Goal: Task Accomplishment & Management: Complete application form

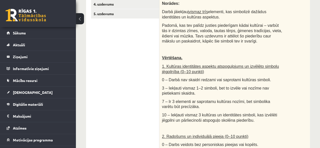
scroll to position [77, 0]
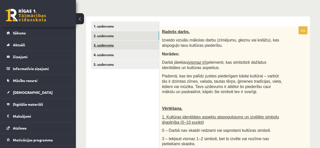
click at [123, 48] on link "3. uzdevums" at bounding box center [125, 45] width 68 height 9
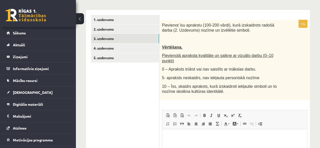
scroll to position [102, 0]
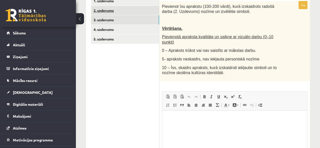
click at [109, 8] on link "2. uzdevums" at bounding box center [125, 10] width 68 height 9
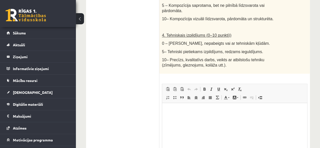
scroll to position [377, 0]
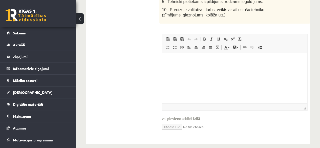
click at [174, 121] on input "file" at bounding box center [235, 126] width 146 height 10
click at [182, 58] on p "Editor, wiswyg-editor-user-answer-47433830237980" at bounding box center [234, 60] width 135 height 5
click at [190, 55] on span "Paste" at bounding box center [196, 55] width 16 height 7
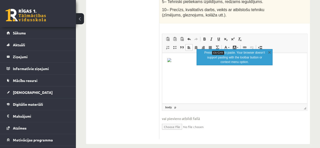
click at [168, 60] on img "Editor, wiswyg-editor-user-answer-47433830237980" at bounding box center [169, 60] width 4 height 4
click at [169, 59] on img "Editor, wiswyg-editor-user-answer-47433830237980" at bounding box center [169, 60] width 4 height 4
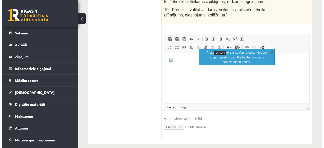
click at [171, 59] on img "Editor, wiswyg-editor-user-answer-47433830237980" at bounding box center [171, 60] width 4 height 4
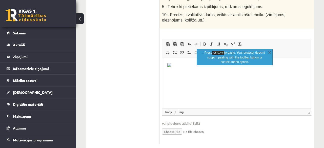
select select
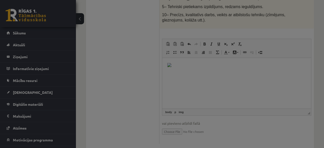
type input "**"
select select "****"
type input "*"
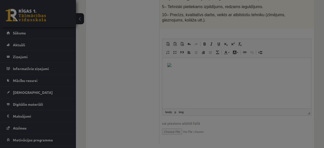
type input "*"
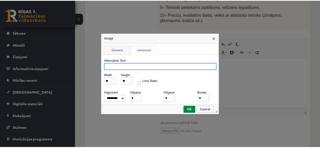
scroll to position [0, 0]
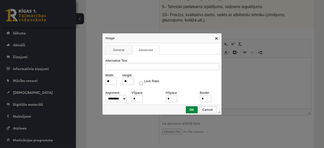
click at [218, 37] on link "X" at bounding box center [217, 38] width 4 height 4
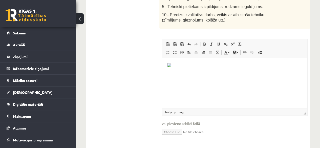
click at [171, 66] on img "Editor, wiswyg-editor-user-answer-47433830237980" at bounding box center [169, 65] width 4 height 4
click at [170, 63] on img "Editor, wiswyg-editor-user-answer-47433830237980" at bounding box center [169, 65] width 4 height 4
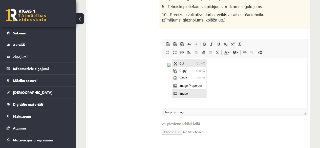
click at [185, 63] on span "Cut" at bounding box center [186, 63] width 17 height 7
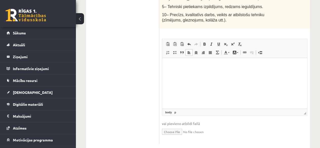
click at [170, 128] on input "file" at bounding box center [235, 131] width 146 height 10
type input "**********"
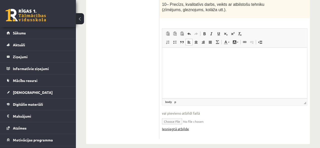
click at [178, 126] on link "Iesniegtā atbilde" at bounding box center [175, 128] width 27 height 5
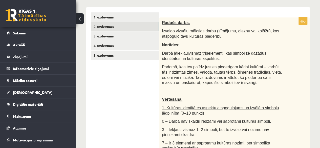
scroll to position [78, 0]
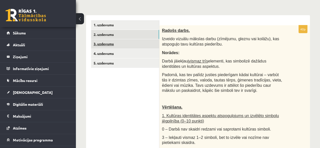
click at [101, 42] on link "3. uzdevums" at bounding box center [125, 43] width 68 height 9
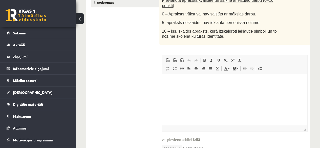
scroll to position [154, 0]
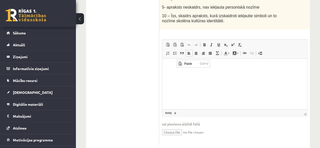
click at [184, 74] on html at bounding box center [234, 66] width 145 height 15
click at [174, 128] on input "file" at bounding box center [235, 132] width 146 height 10
type input "**********"
click at [166, 137] on link "Iesniegtā atbilde" at bounding box center [175, 139] width 27 height 5
click at [138, 66] on ul "1. uzdevums 2. uzdevums 3. uzdevums 4. uzdevums 5. uzdevums" at bounding box center [125, 47] width 68 height 206
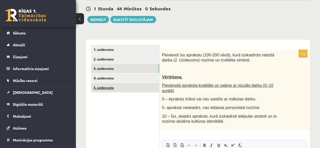
scroll to position [53, 0]
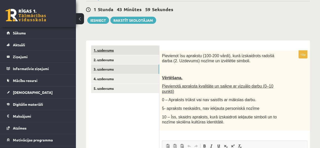
click at [108, 47] on link "1. uzdevums" at bounding box center [125, 50] width 68 height 9
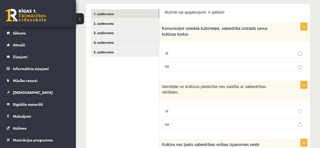
scroll to position [78, 0]
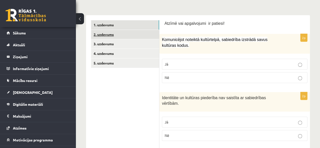
click at [114, 36] on link "2. uzdevums" at bounding box center [125, 34] width 68 height 9
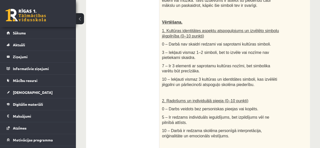
scroll to position [104, 0]
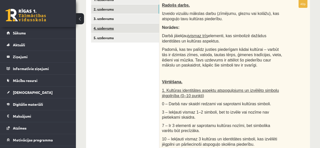
click at [108, 24] on link "4. uzdevums" at bounding box center [125, 28] width 68 height 9
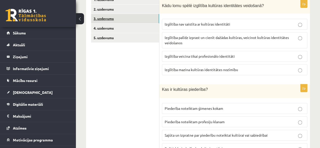
click at [108, 20] on link "3. uzdevums" at bounding box center [125, 18] width 68 height 9
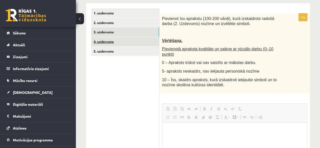
scroll to position [0, 0]
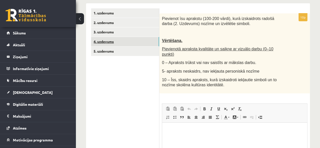
click at [107, 40] on link "4. uzdevums" at bounding box center [125, 41] width 68 height 9
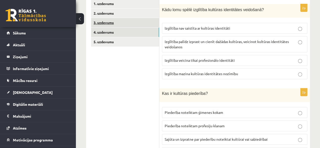
scroll to position [90, 0]
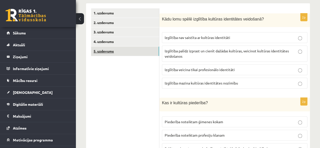
click at [104, 49] on link "5. uzdevums" at bounding box center [125, 51] width 68 height 9
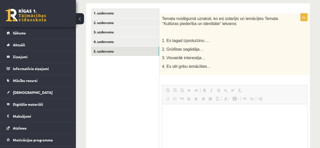
scroll to position [0, 0]
click at [179, 115] on html at bounding box center [234, 111] width 145 height 15
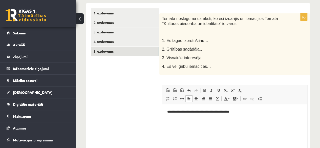
click at [126, 99] on ul "1. uzdevums 2. uzdevums 3. uzdevums 4. uzdevums 5. uzdevums" at bounding box center [125, 99] width 68 height 182
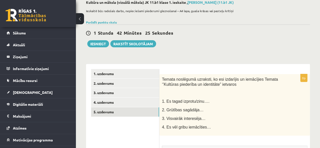
scroll to position [14, 0]
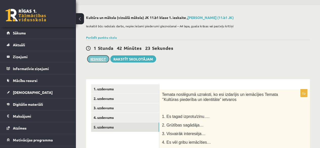
click at [94, 58] on button "Iesniegt" at bounding box center [98, 58] width 22 height 7
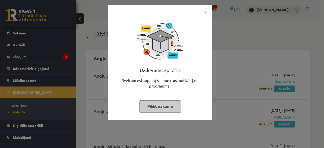
click at [205, 10] on img "Close" at bounding box center [206, 12] width 8 height 8
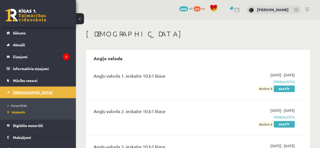
click at [21, 92] on span "[DEMOGRAPHIC_DATA]" at bounding box center [33, 92] width 40 height 5
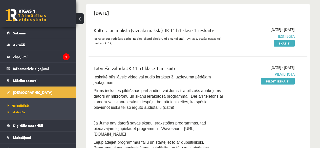
scroll to position [101, 0]
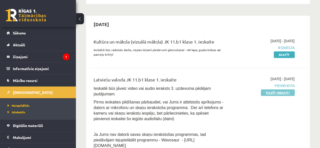
click at [274, 93] on link "Pildīt ieskaiti" at bounding box center [278, 92] width 34 height 7
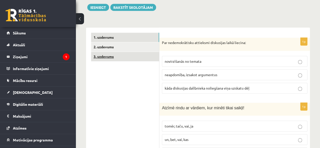
scroll to position [152, 0]
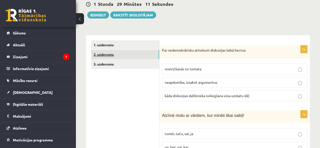
click at [138, 50] on link "2. uzdevums" at bounding box center [125, 54] width 68 height 9
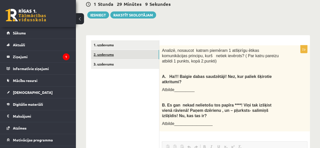
scroll to position [0, 0]
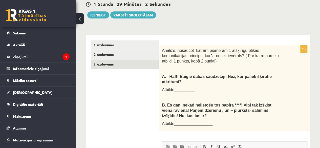
click at [141, 60] on link "3. uzdevums" at bounding box center [125, 64] width 68 height 9
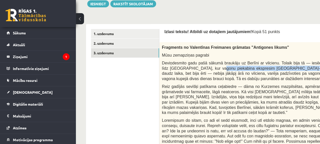
drag, startPoint x: 272, startPoint y: 65, endPoint x: 193, endPoint y: 61, distance: 78.4
click at [193, 61] on span "Deviņdesmito gadu pašā sākumā braukāju uz Berlīni ar vilcienu. Tolaik bija tā —…" at bounding box center [282, 71] width 241 height 20
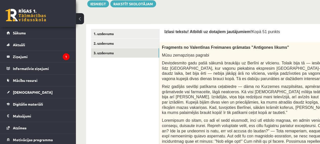
click at [282, 29] on p "Izlasi tekstu! Atbildi uz dotajiem jautājumiem! Kopā 51 punkts" at bounding box center [295, 31] width 261 height 5
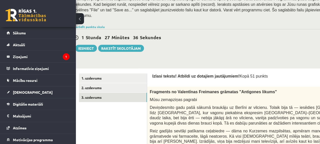
scroll to position [96, 0]
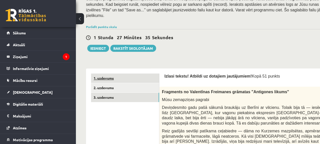
click at [137, 74] on link "1. uzdevums" at bounding box center [125, 78] width 68 height 9
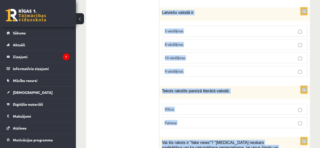
scroll to position [1460, 0]
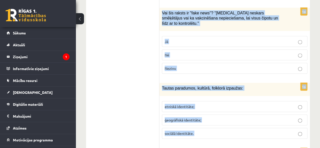
drag, startPoint x: 162, startPoint y: 32, endPoint x: 211, endPoint y: 157, distance: 134.2
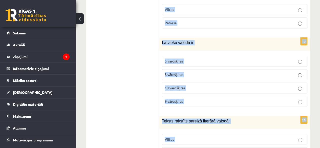
scroll to position [1300, 0]
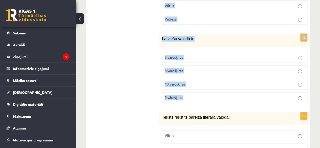
drag, startPoint x: 162, startPoint y: 33, endPoint x: 230, endPoint y: 75, distance: 80.0
click at [230, 75] on form "1p Par nedemokrātisku attieksmi diskusijas laikā liecina: novirzīšanās no temat…" at bounding box center [235, 124] width 141 height 2465
copy form "Par nedemokrātisku attieksmi diskusijas laikā liecina: novirzīšanās no temata n…"
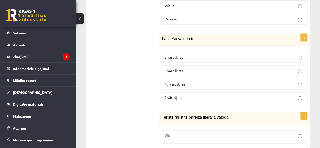
click at [132, 73] on ul "1. uzdevums 2. uzdevums 3. uzdevums" at bounding box center [125, 124] width 68 height 2465
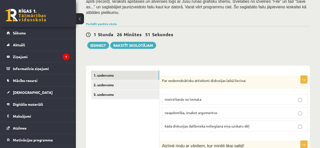
scroll to position [157, 0]
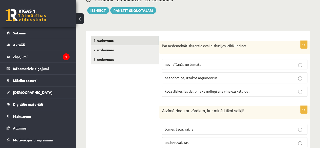
click at [168, 89] on span "kāda diskusijas dalībnieka noliegšana viņa uzskatu dēļ" at bounding box center [207, 91] width 85 height 5
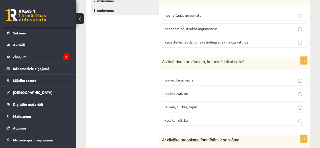
scroll to position [207, 0]
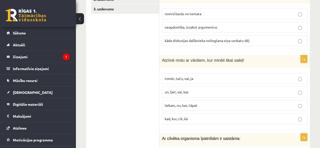
click at [189, 76] on span "tomēr, taču, vai, ja" at bounding box center [179, 78] width 29 height 5
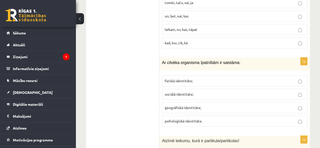
scroll to position [308, 0]
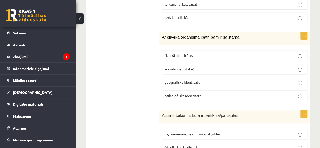
click at [167, 53] on span "fiziskā identitāte;" at bounding box center [179, 55] width 28 height 5
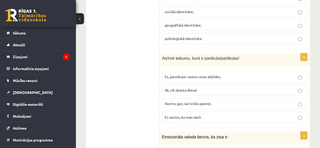
scroll to position [384, 0]
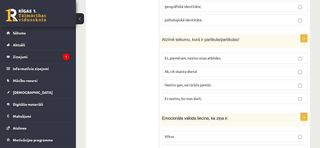
click at [185, 82] on p "Nezinu gan, vai tā būs pareizi." at bounding box center [235, 84] width 140 height 5
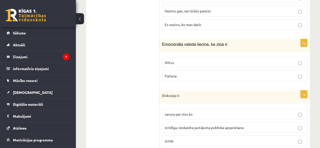
scroll to position [460, 0]
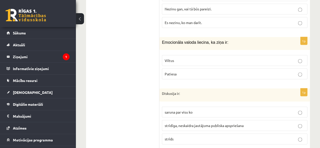
click at [177, 58] on p "Viltus" at bounding box center [235, 60] width 140 height 5
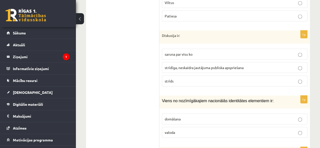
scroll to position [536, 0]
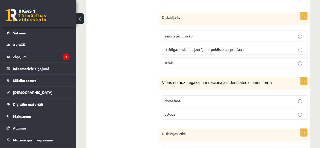
click at [182, 47] on span "strīdīga, neskaidra jautājuma publiska apspriešana" at bounding box center [204, 49] width 79 height 5
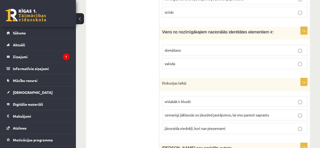
scroll to position [612, 0]
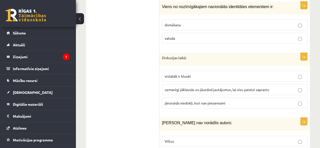
click at [184, 36] on p "valoda" at bounding box center [235, 38] width 140 height 5
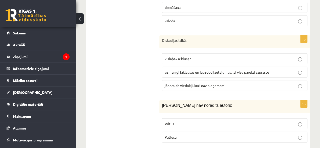
scroll to position [638, 0]
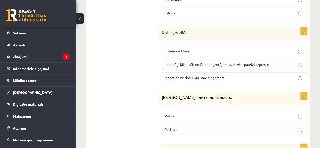
click at [171, 62] on span "uzmanīgi jāklausās un jāuzdod jautājumus, lai visu pareizi saprastu" at bounding box center [217, 64] width 105 height 5
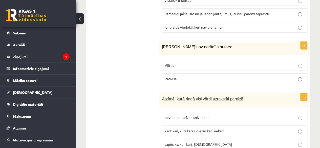
click at [171, 63] on span "Viltus" at bounding box center [169, 65] width 9 height 5
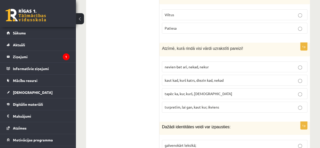
scroll to position [764, 0]
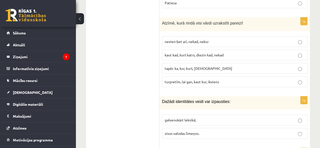
click at [181, 80] on span "turpretīm, lai gan, kaut kur, ikviens" at bounding box center [192, 82] width 54 height 5
click at [185, 131] on span "visos valodas līmeņos." at bounding box center [182, 133] width 35 height 5
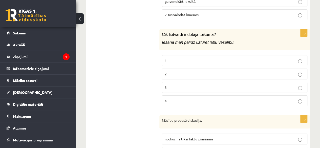
scroll to position [891, 0]
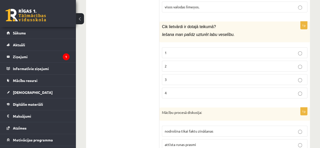
click at [169, 64] on p "2" at bounding box center [235, 66] width 140 height 5
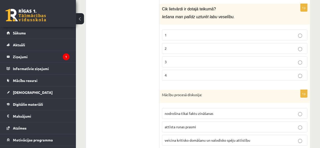
scroll to position [916, 0]
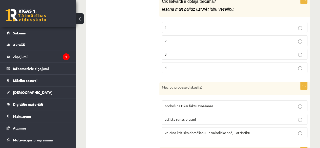
click at [191, 130] on span "veicina kritisko domāšanu un valodisko spēju attīstību" at bounding box center [208, 132] width 86 height 5
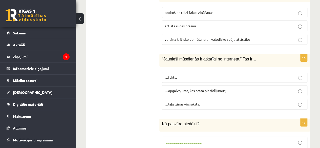
scroll to position [1018, 0]
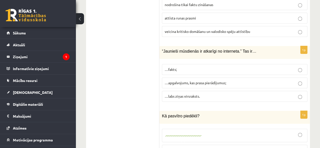
click at [187, 81] on span "…apgalvojums, kas prasa pierādījumus;" at bounding box center [196, 83] width 62 height 5
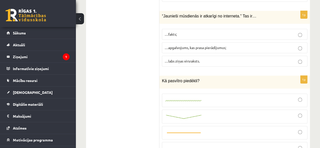
scroll to position [1068, 0]
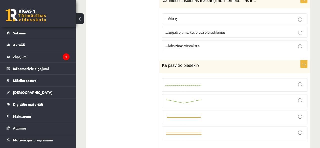
click at [182, 99] on img at bounding box center [184, 101] width 38 height 5
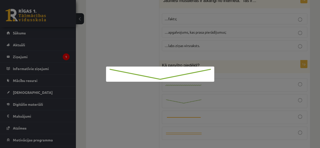
click at [255, 75] on div at bounding box center [160, 74] width 320 height 148
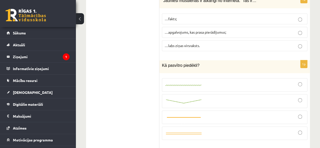
click at [277, 97] on div at bounding box center [235, 101] width 140 height 8
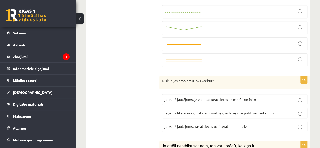
scroll to position [1170, 0]
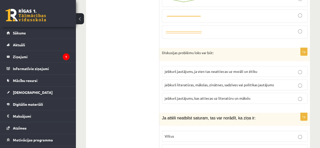
click at [207, 83] on span "jebkurš literatūras, mākslas, zinātnes, sadzīves vai politikas jautājums" at bounding box center [219, 85] width 109 height 5
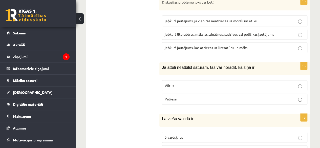
click at [185, 83] on p "Viltus" at bounding box center [235, 85] width 140 height 5
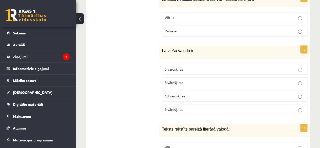
scroll to position [1296, 0]
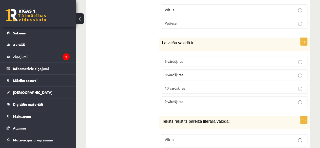
click at [172, 72] on span "8 vārdšķiras" at bounding box center [174, 74] width 18 height 5
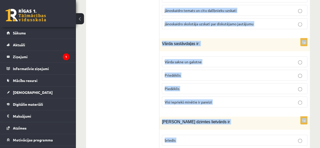
scroll to position [2472, 0]
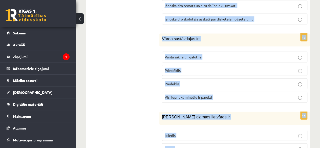
drag, startPoint x: 161, startPoint y: 18, endPoint x: 233, endPoint y: 145, distance: 145.8
copy form "Teksts rakstīts pareizā literārā valodā: Viltus Patiesa 1p Vai šis raksts ir "f…"
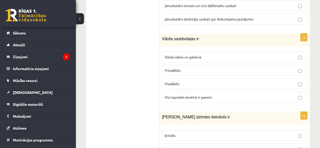
drag, startPoint x: 132, startPoint y: 57, endPoint x: 145, endPoint y: 58, distance: 13.5
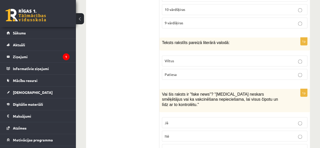
scroll to position [1383, 0]
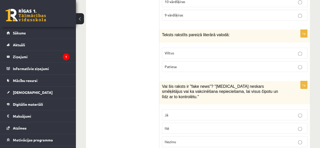
click at [191, 64] on p "Patiesa" at bounding box center [235, 66] width 140 height 5
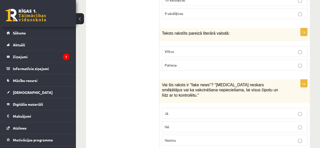
scroll to position [1433, 0]
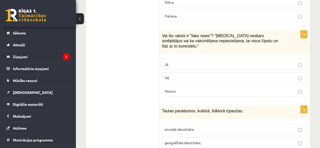
click at [186, 59] on label "Jā" at bounding box center [235, 64] width 146 height 11
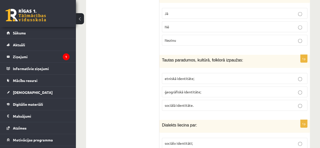
scroll to position [1509, 0]
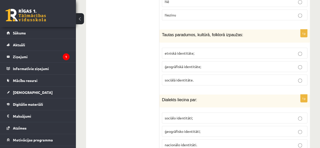
click at [175, 51] on span "etniskā identitāte;" at bounding box center [180, 53] width 30 height 5
click at [185, 129] on span "ģeogrāfisko identitāti;" at bounding box center [183, 131] width 36 height 5
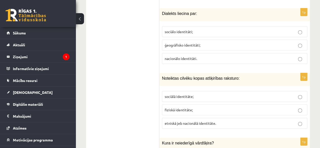
scroll to position [1636, 0]
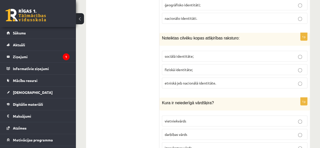
click at [170, 54] on span "sociālā identitāte;" at bounding box center [179, 56] width 29 height 5
click at [177, 146] on span "izsauksmes vārds" at bounding box center [178, 148] width 27 height 5
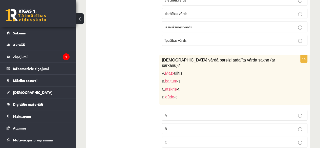
scroll to position [1788, 0]
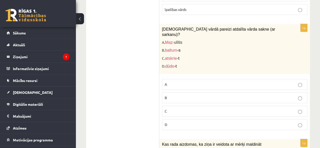
click at [179, 109] on p "C" at bounding box center [235, 111] width 140 height 5
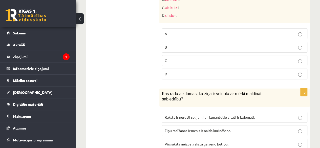
scroll to position [1864, 0]
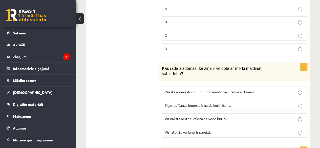
drag, startPoint x: 171, startPoint y: 86, endPoint x: 173, endPoint y: 84, distance: 3.0
click at [171, 130] on span "Visi atbilžu varianti ir pareizi." at bounding box center [188, 132] width 46 height 5
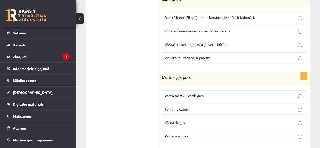
scroll to position [1940, 0]
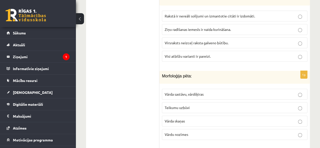
click at [180, 92] on span "Vārda sastāvu, vārdšķiras" at bounding box center [184, 94] width 39 height 5
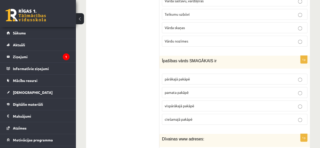
scroll to position [2041, 0]
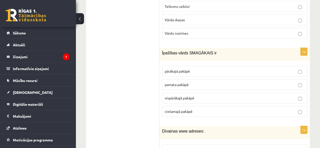
click at [180, 96] on span "vispārākajā pakāpē" at bounding box center [180, 98] width 30 height 5
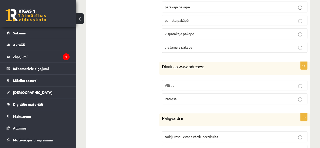
scroll to position [2117, 0]
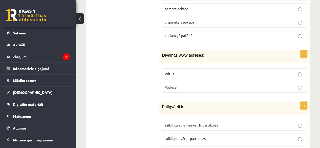
click at [169, 71] on span "Viltus" at bounding box center [169, 73] width 9 height 5
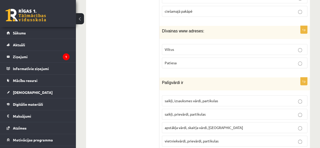
scroll to position [2168, 0]
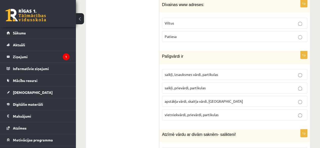
click at [192, 72] on span "saikļi, izsauksmes vārdi, partikulas" at bounding box center [191, 74] width 53 height 5
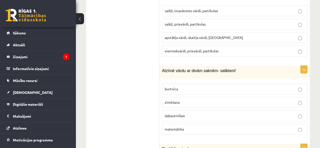
scroll to position [2244, 0]
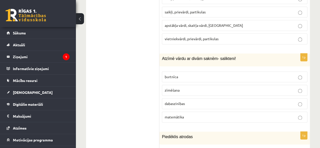
click at [181, 101] on span "dabaszinības" at bounding box center [175, 103] width 20 height 5
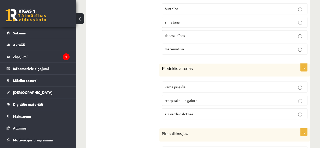
scroll to position [2320, 0]
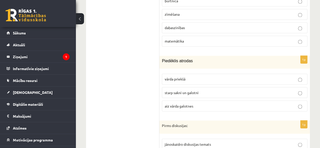
click at [167, 90] on span "starp sakni un galotni" at bounding box center [182, 92] width 34 height 5
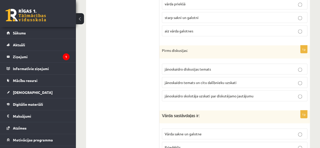
scroll to position [2396, 0]
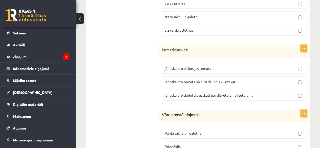
click at [177, 79] on span "jānoskaidro temats un citu dalībnieku uzskati" at bounding box center [201, 81] width 72 height 5
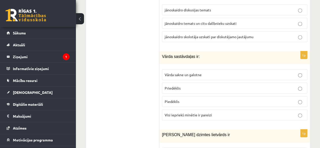
scroll to position [2446, 0]
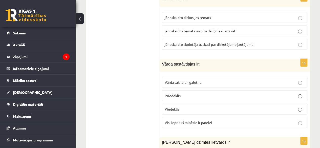
click at [172, 117] on label "Visi iepriekš minētie ir pareizi" at bounding box center [235, 122] width 146 height 11
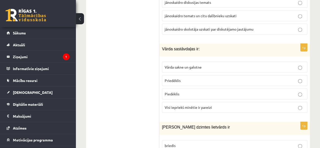
scroll to position [2472, 0]
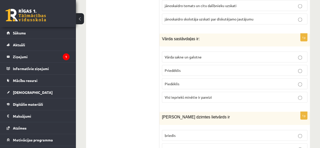
click at [173, 147] on span "uguns" at bounding box center [170, 149] width 10 height 5
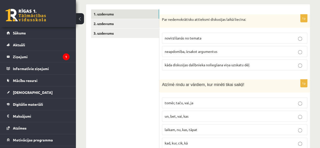
scroll to position [129, 0]
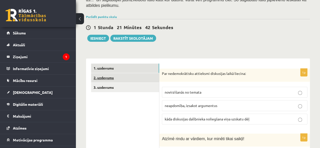
click at [146, 73] on link "2. uzdevums" at bounding box center [125, 77] width 68 height 9
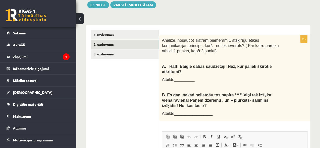
scroll to position [154, 0]
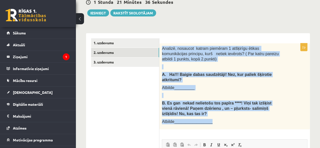
drag, startPoint x: 161, startPoint y: 29, endPoint x: 213, endPoint y: 85, distance: 76.5
click at [215, 96] on div "Analizē, nosaucot katram piemēram 1 atšķirīgu ētikas komunikācijas principu, ku…" at bounding box center [235, 86] width 151 height 86
copy div "Analizē, nosaucot katram piemēram 1 atšķirīgu ētikas komunikācijas principu, ku…"
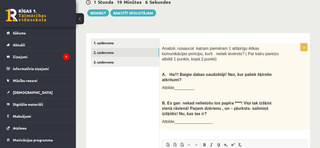
click at [128, 97] on ul "1. uzdevums 2. uzdevums 3. uzdevums" at bounding box center [125, 141] width 68 height 207
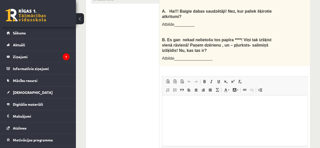
scroll to position [230, 0]
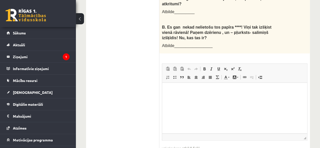
click at [175, 88] on p "Editor, wiswyg-editor-user-answer-47433946753520" at bounding box center [234, 90] width 135 height 5
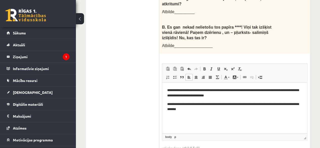
click at [120, 73] on ul "1. uzdevums 2. uzdevums 3. uzdevums" at bounding box center [125, 65] width 68 height 207
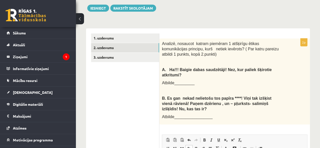
scroll to position [154, 0]
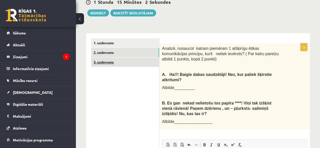
click at [100, 57] on link "3. uzdevums" at bounding box center [125, 61] width 68 height 9
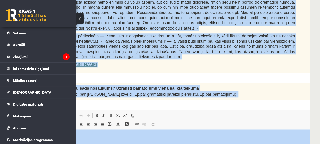
scroll to position [360, 76]
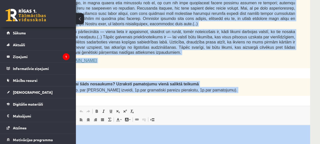
drag, startPoint x: 164, startPoint y: 23, endPoint x: 224, endPoint y: 68, distance: 75.0
copy form "Izlasi tekstu! Atbildi uz dotajiem jautājumiem! Kopā 51 punkts 0p Fragments no …"
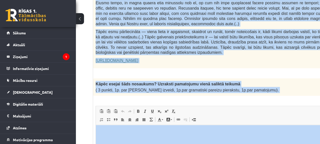
scroll to position [360, 34]
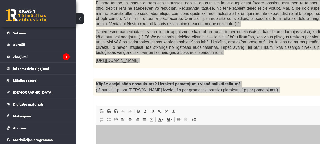
click at [134, 133] on p "Editor, wiswyg-editor-user-answer-47433933853300" at bounding box center [229, 132] width 256 height 5
drag, startPoint x: 134, startPoint y: 134, endPoint x: 172, endPoint y: 209, distance: 84.3
click at [134, 134] on p "Editor, wiswyg-editor-user-answer-47433933853300" at bounding box center [229, 132] width 256 height 5
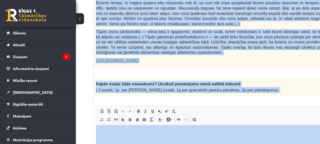
click at [95, 79] on div "Kāpēc esejai šāds nosaukums? Uzraksti pamatojumu vienā saliktā teikumā ( 3 punk…" at bounding box center [228, 87] width 271 height 17
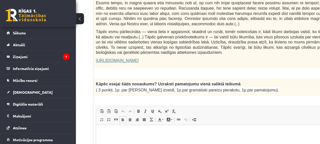
click at [108, 132] on p "Editor, wiswyg-editor-user-answer-47433933853300" at bounding box center [229, 132] width 256 height 5
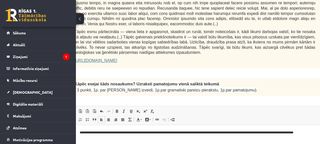
scroll to position [360, 57]
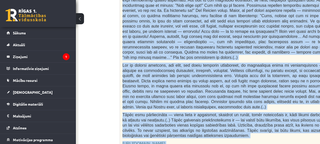
scroll to position [280, 8]
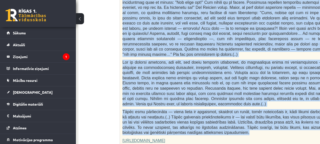
drag, startPoint x: 122, startPoint y: 33, endPoint x: 281, endPoint y: 109, distance: 176.2
copy form "Izlasi tekstu! Atbildi uz dotajiem jautājumiem! Kopā 51 punkts 0p Fragments no …"
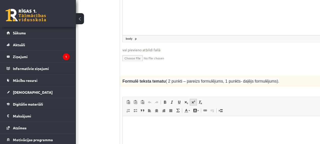
scroll to position [508, 8]
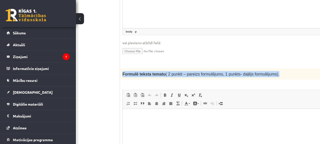
drag, startPoint x: 122, startPoint y: 51, endPoint x: 268, endPoint y: 51, distance: 145.6
click at [272, 69] on div "Formulē teksta tematu ( 2 punkti – pareizs formulējums, 1 punkts- daļējs formul…" at bounding box center [255, 74] width 271 height 11
copy span "Formulē teksta tematu ( 2 punkti – pareizs formulējums, 1 punkts- daļējs formul…"
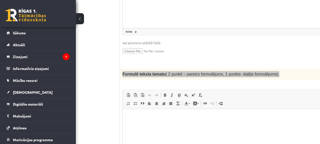
click at [157, 125] on html at bounding box center [256, 116] width 266 height 15
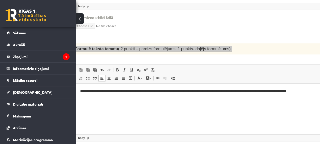
scroll to position [533, 57]
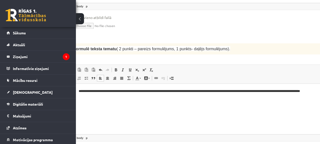
click at [208, 44] on div "**********" at bounding box center [206, 107] width 271 height 127
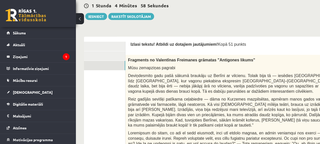
scroll to position [128, 1]
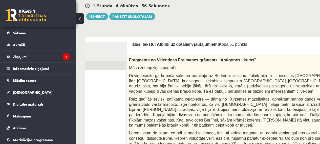
click at [81, 19] on button at bounding box center [80, 18] width 8 height 11
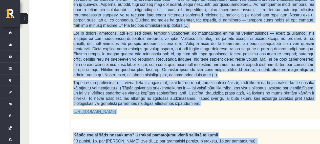
scroll to position [314, 1]
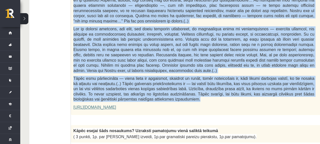
drag, startPoint x: 74, startPoint y: 13, endPoint x: 167, endPoint y: 83, distance: 115.7
copy form "Izlasi tekstu! Atbildi uz dotajiem jautājumiem! Kopā 51 punkts 0p Fragments no …"
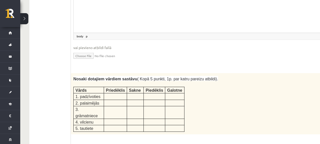
scroll to position [643, 1]
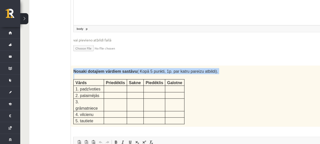
drag, startPoint x: 73, startPoint y: 48, endPoint x: 194, endPoint y: 83, distance: 125.8
click at [194, 83] on div "Nosaki dotajiem vārdiem sastāvu ( Kopā 5 punkti, 1p. par katru pareizu atbildi)…" at bounding box center [206, 96] width 271 height 61
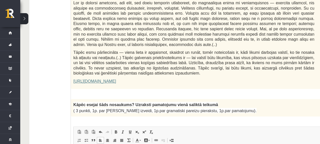
scroll to position [389, 1]
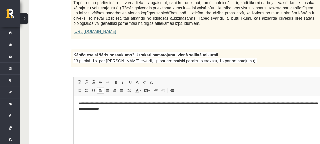
drag, startPoint x: 44, startPoint y: 47, endPoint x: 47, endPoint y: 45, distance: 3.4
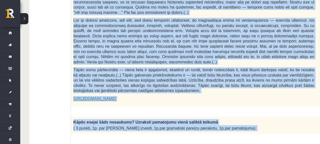
scroll to position [327, 1]
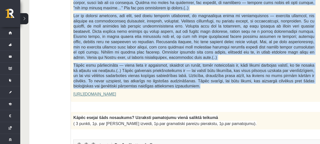
drag, startPoint x: 74, startPoint y: 4, endPoint x: 194, endPoint y: 60, distance: 132.7
copy form "Izlasi tekstu! Atbildi uz dotajiem jautājumiem! Kopā 51 punkts 0p Fragments no …"
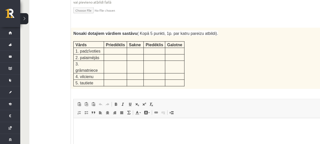
scroll to position [681, 1]
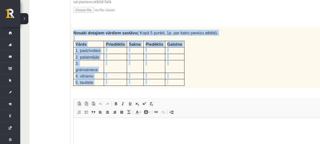
drag, startPoint x: 74, startPoint y: 9, endPoint x: 176, endPoint y: 43, distance: 108.0
click at [177, 47] on div "Nosaki dotajiem vārdiem sastāvu ( Kopā 5 punkti, 1p. par katru pareizu atbildi)…" at bounding box center [206, 57] width 271 height 61
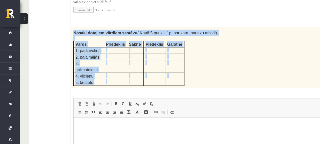
drag, startPoint x: 73, startPoint y: 9, endPoint x: 129, endPoint y: 50, distance: 69.5
click at [129, 50] on div "Nosaki dotajiem vārdiem sastāvu ( Kopā 5 punkti, 1p. par katru pareizu atbildi)…" at bounding box center [206, 57] width 271 height 61
copy div "Nosaki dotajiem vārdiem sastāvu ( Kopā 5 punkti, 1p. par katru pareizu atbildi)…"
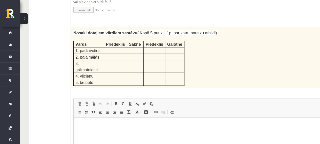
drag, startPoint x: 102, startPoint y: 131, endPoint x: 100, endPoint y: 127, distance: 4.0
click at [102, 130] on html at bounding box center [207, 125] width 266 height 15
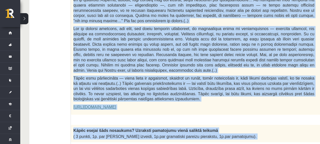
scroll to position [314, 1]
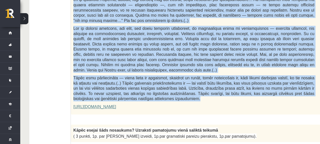
drag, startPoint x: 74, startPoint y: 67, endPoint x: 148, endPoint y: 73, distance: 74.5
copy form "Izlasi tekstu! Atbildi uz dotajiem jautājumiem! Kopā 51 punkts 0p Fragments no …"
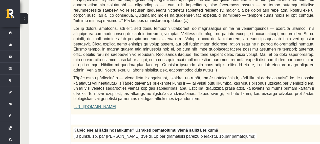
drag, startPoint x: 43, startPoint y: 66, endPoint x: 101, endPoint y: 72, distance: 58.2
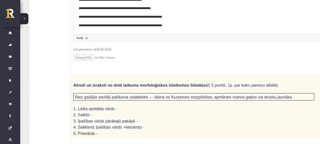
scroll to position [821, 1]
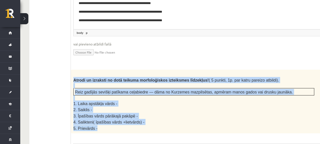
drag, startPoint x: 74, startPoint y: 48, endPoint x: 138, endPoint y: 94, distance: 79.2
click at [138, 94] on div "Atrodi un izraksti no dotā teikuma morfoloģiskos izteiksmes līdzekļus! ( 5 punk…" at bounding box center [206, 102] width 271 height 64
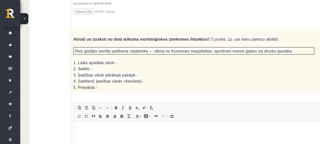
scroll to position [871, 1]
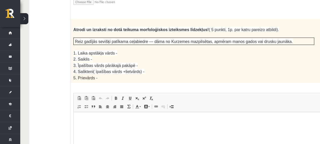
click at [101, 122] on p "Editor, wiswyg-editor-user-answer-47433927450700" at bounding box center [207, 120] width 256 height 5
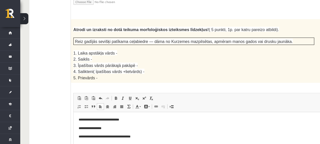
click at [57, 62] on ul "1. uzdevums 2. uzdevums 3. uzdevums" at bounding box center [37, 138] width 68 height 1679
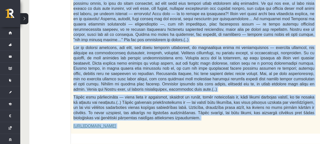
scroll to position [316, 1]
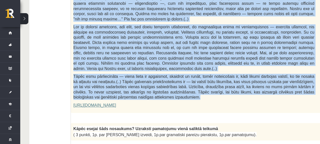
drag, startPoint x: 72, startPoint y: 44, endPoint x: 176, endPoint y: 63, distance: 105.0
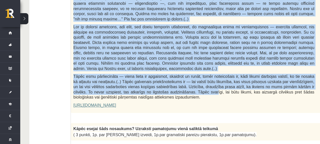
drag, startPoint x: 174, startPoint y: 60, endPoint x: 58, endPoint y: 68, distance: 115.7
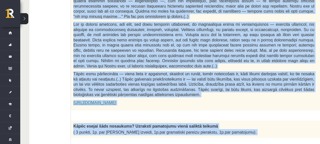
scroll to position [321, 1]
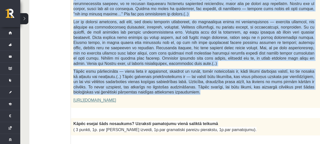
drag, startPoint x: 73, startPoint y: 25, endPoint x: 186, endPoint y: 70, distance: 122.1
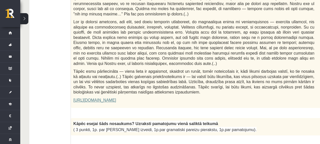
drag, startPoint x: 53, startPoint y: 72, endPoint x: 55, endPoint y: 69, distance: 2.8
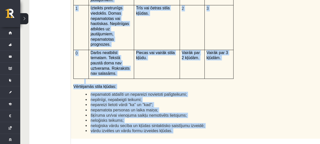
scroll to position [1207, 1]
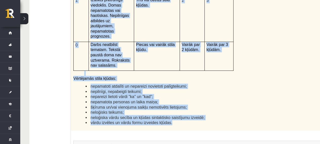
drag, startPoint x: 72, startPoint y: 46, endPoint x: 211, endPoint y: 55, distance: 139.1
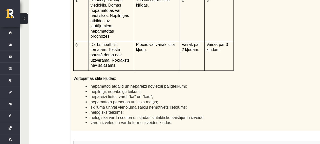
drag, startPoint x: 54, startPoint y: 46, endPoint x: 54, endPoint y: 37, distance: 8.1
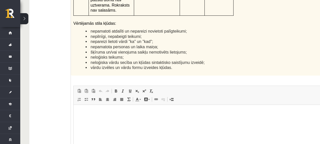
scroll to position [1258, 1]
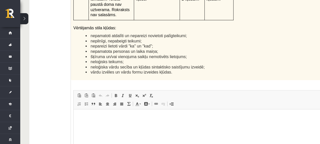
click at [159, 121] on html at bounding box center [207, 116] width 266 height 15
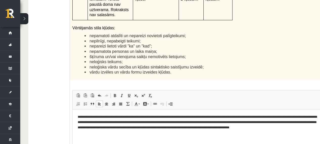
scroll to position [1258, 2]
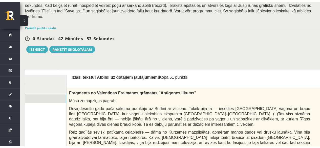
scroll to position [97, 0]
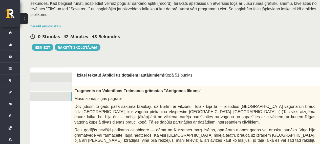
click at [61, 73] on link "1. uzdevums" at bounding box center [38, 77] width 68 height 9
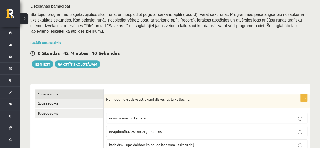
scroll to position [127, 0]
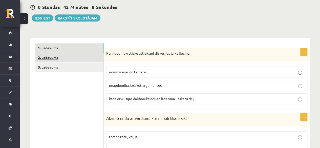
click at [79, 53] on link "2. uzdevums" at bounding box center [69, 57] width 68 height 9
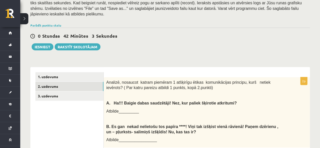
scroll to position [70, 0]
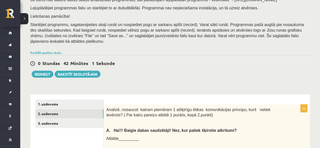
click at [40, 79] on div "Latviešu valoda JK 11.b1 klase 1. ieskaite , Elīna Bačka (11.b1 JK) Ieskaitē bū…" at bounding box center [170, 127] width 300 height 357
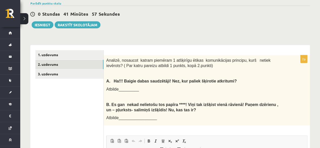
scroll to position [121, 0]
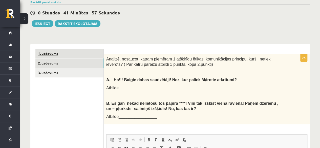
click at [95, 49] on link "1. uzdevums" at bounding box center [69, 53] width 68 height 9
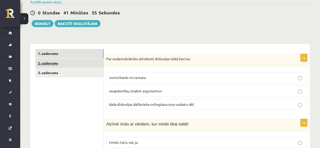
click at [88, 59] on link "2. uzdevums" at bounding box center [69, 63] width 68 height 9
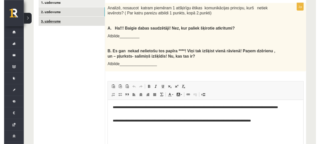
scroll to position [0, 0]
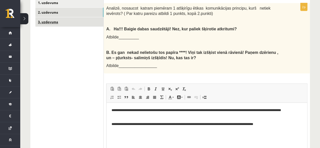
click at [64, 17] on link "3. uzdevums" at bounding box center [69, 21] width 68 height 9
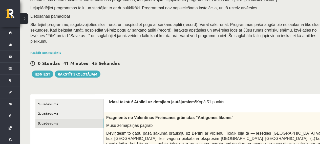
scroll to position [45, 0]
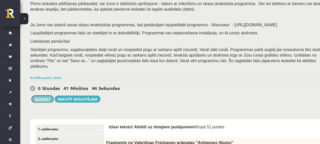
click at [40, 96] on button "Iesniegt" at bounding box center [43, 99] width 22 height 7
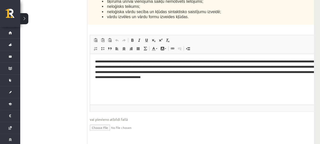
scroll to position [1313, 20]
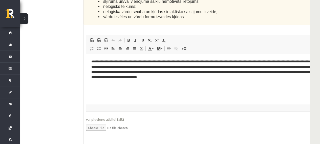
drag, startPoint x: 298, startPoint y: 121, endPoint x: 262, endPoint y: 121, distance: 36.0
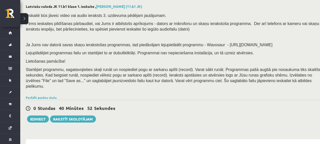
scroll to position [25, 0]
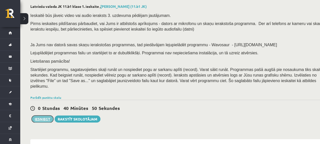
click at [44, 116] on button "Iesniegt" at bounding box center [43, 119] width 22 height 7
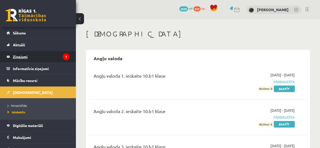
click at [44, 55] on legend "Ziņojumi 1" at bounding box center [41, 57] width 57 height 12
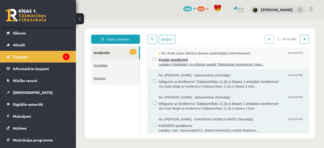
click at [198, 62] on div "Kopīgi pasākumi! Labdien! Atgādinām, ka eSkolas sadaļā "Motivācijas programma" …" at bounding box center [231, 61] width 145 height 11
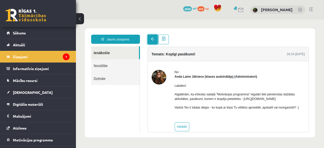
click at [155, 41] on link at bounding box center [153, 40] width 10 height 10
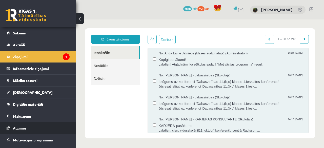
click at [24, 128] on span "Atzīmes" at bounding box center [20, 128] width 14 height 5
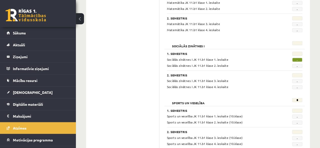
scroll to position [490, 0]
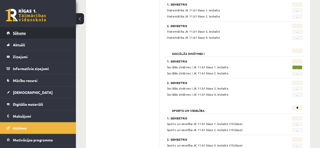
click at [29, 34] on link "Sākums" at bounding box center [38, 33] width 63 height 12
